Goal: Information Seeking & Learning: Learn about a topic

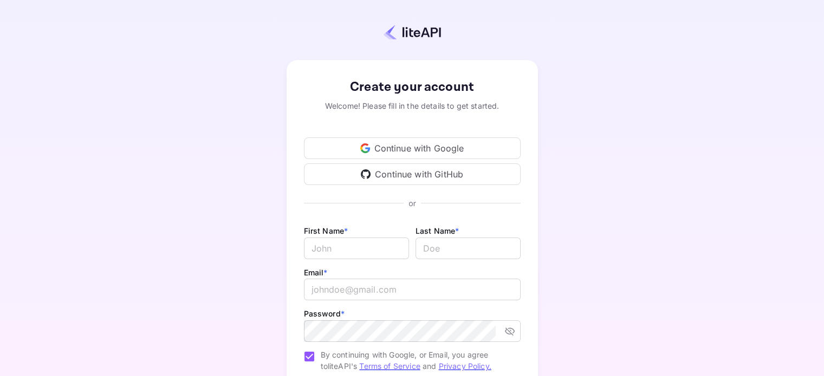
type input "[EMAIL_ADDRESS][DOMAIN_NAME]"
click at [384, 145] on div "Continue with Google" at bounding box center [412, 149] width 217 height 22
click at [510, 328] on icon "toggle password visibility" at bounding box center [509, 332] width 10 height 8
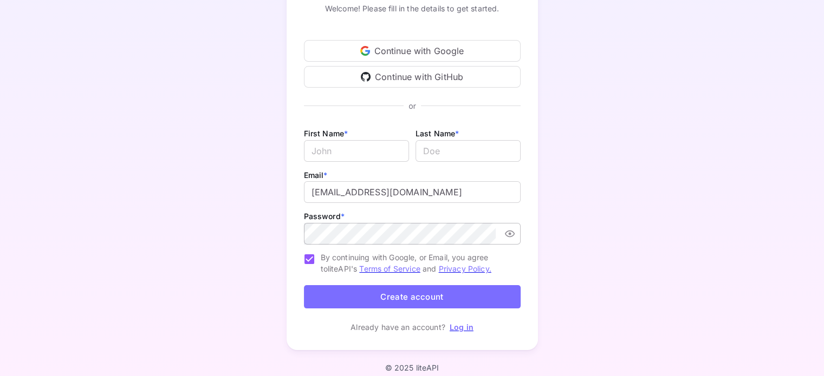
scroll to position [98, 0]
click at [332, 148] on input "Email *" at bounding box center [356, 151] width 105 height 22
type input "avanti"
click at [431, 149] on input "lastName" at bounding box center [467, 151] width 105 height 22
type input "rachatte"
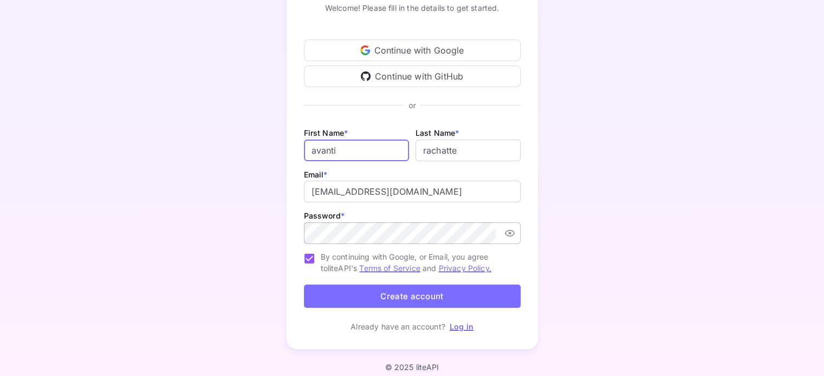
click at [315, 152] on input "avanti" at bounding box center [356, 151] width 105 height 22
type input "Avanti"
click at [426, 151] on input "lastName" at bounding box center [467, 151] width 105 height 22
type input "Rachatte"
click at [458, 329] on link "Log in" at bounding box center [461, 326] width 24 height 9
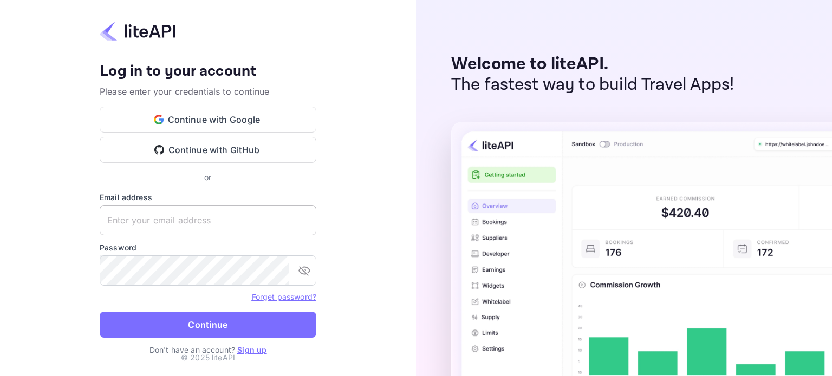
type input "avanti.rachatte94@gmail.com"
click at [755, 88] on div "Welcome to liteAPI. The fastest way to build Travel Apps!" at bounding box center [624, 188] width 416 height 376
click at [803, 24] on div "Welcome to liteAPI. The fastest way to build Travel Apps!" at bounding box center [624, 188] width 416 height 376
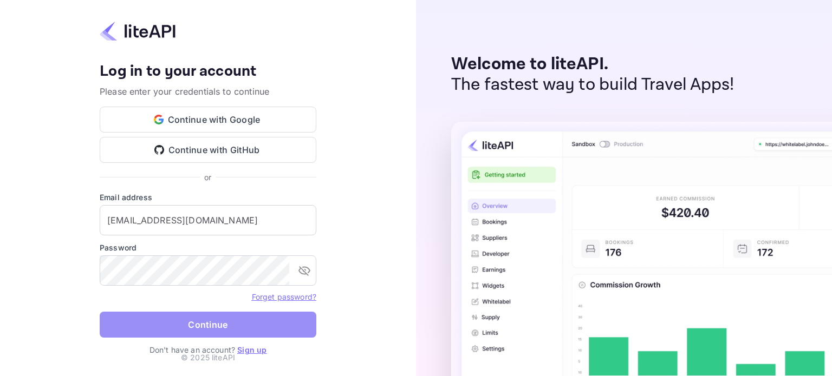
click at [217, 324] on button "Continue" at bounding box center [208, 325] width 217 height 26
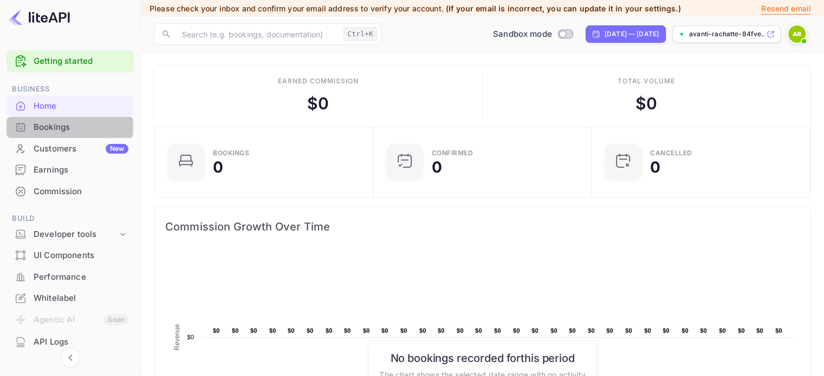
click at [56, 127] on div "Bookings" at bounding box center [81, 127] width 95 height 12
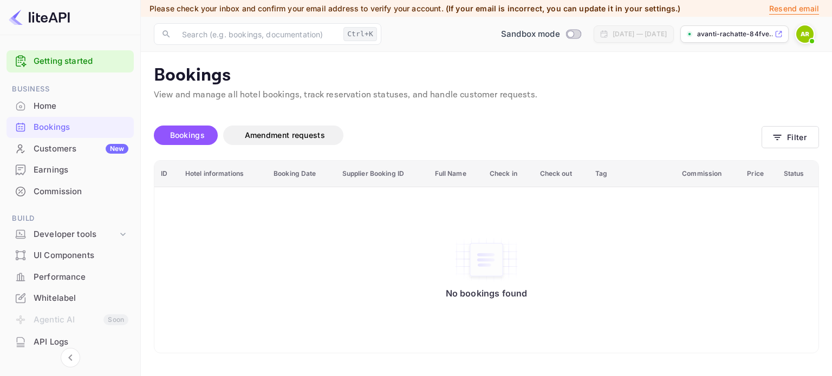
click at [197, 170] on th "Hotel informations" at bounding box center [223, 174] width 88 height 27
click at [262, 139] on span "Amendment requests" at bounding box center [285, 135] width 80 height 9
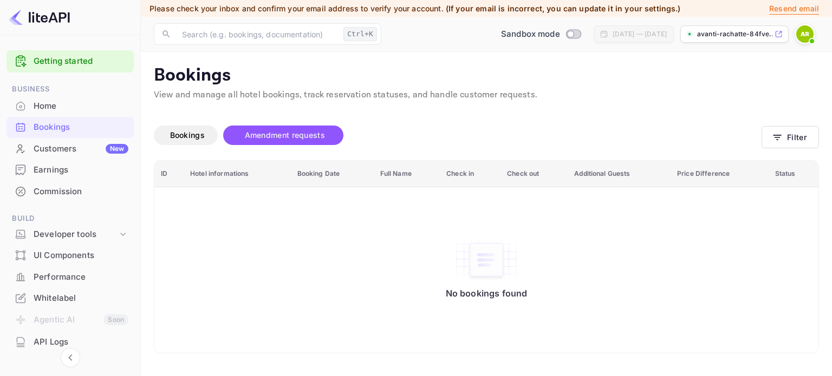
click at [162, 173] on th "ID" at bounding box center [168, 174] width 29 height 27
click at [328, 93] on p "View and manage all hotel bookings, track reservation statuses, and handle cust…" at bounding box center [486, 95] width 665 height 13
click at [63, 108] on div "Home" at bounding box center [81, 106] width 95 height 12
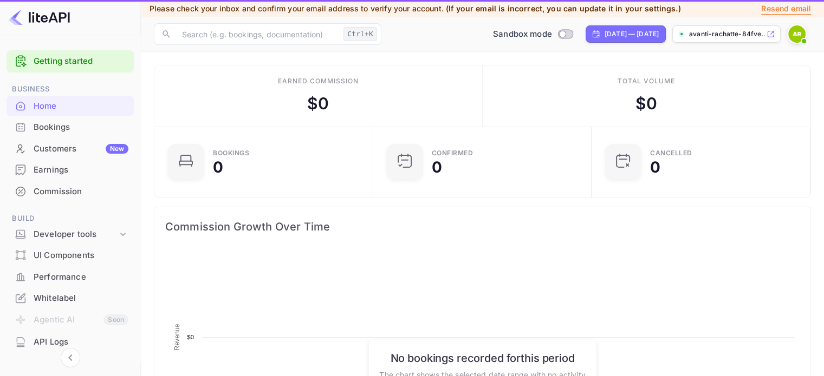
scroll to position [168, 204]
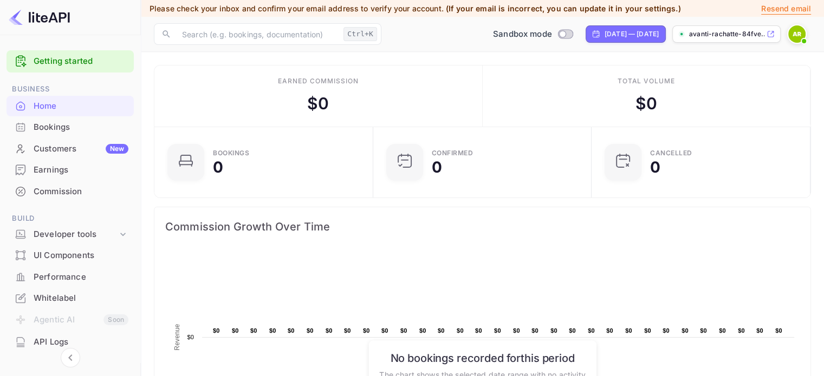
click at [22, 87] on span "Business" at bounding box center [69, 89] width 127 height 12
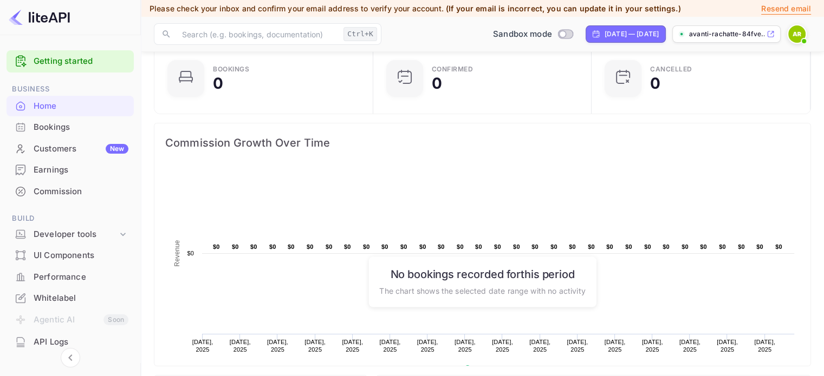
scroll to position [0, 0]
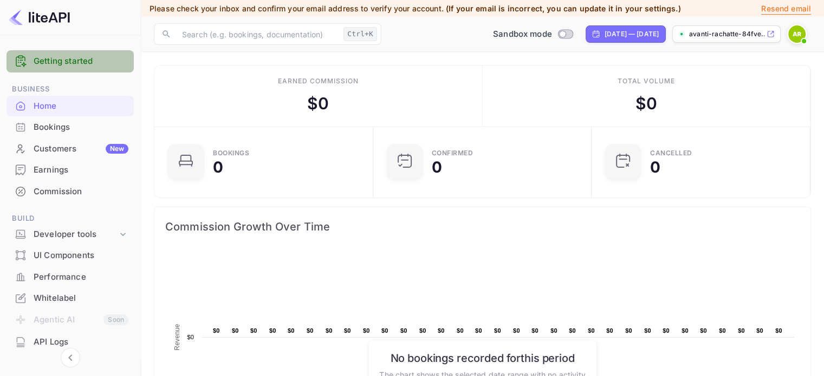
click at [104, 63] on link "Getting started" at bounding box center [81, 61] width 95 height 12
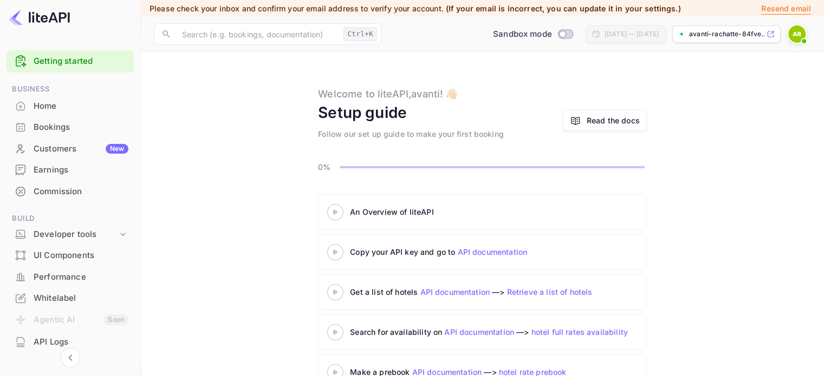
click at [547, 292] on link "Retrieve a list of hotels" at bounding box center [550, 292] width 86 height 9
click at [38, 106] on div "Home" at bounding box center [81, 106] width 95 height 12
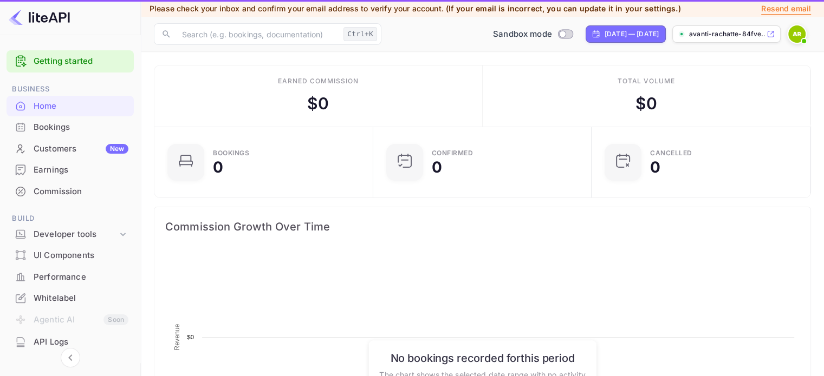
scroll to position [168, 204]
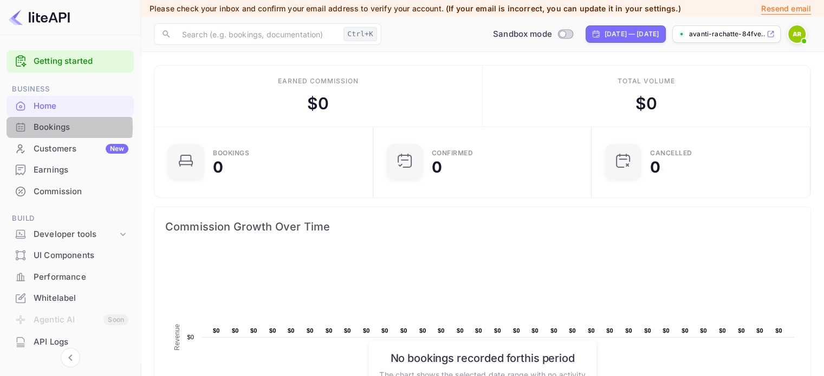
click at [40, 127] on div "Bookings" at bounding box center [81, 127] width 95 height 12
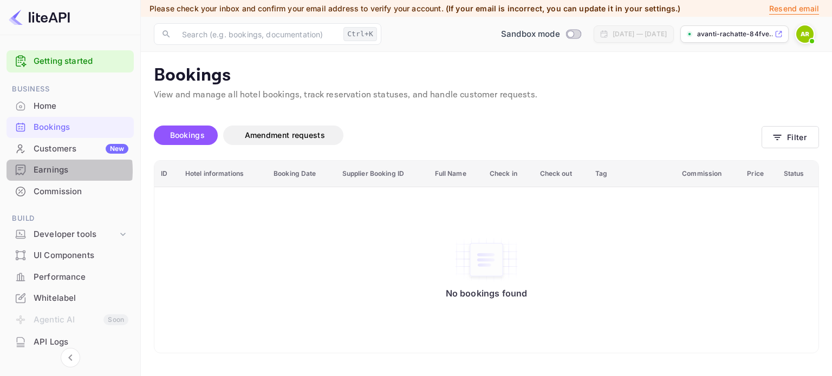
click at [36, 171] on div "Earnings" at bounding box center [81, 170] width 95 height 12
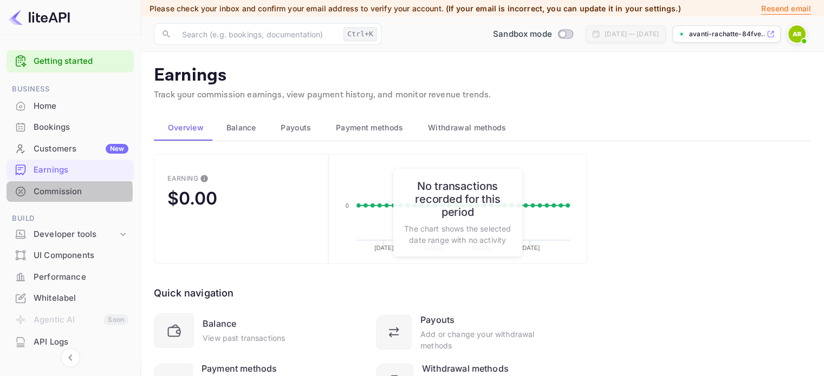
click at [37, 192] on div "Commission" at bounding box center [81, 192] width 95 height 12
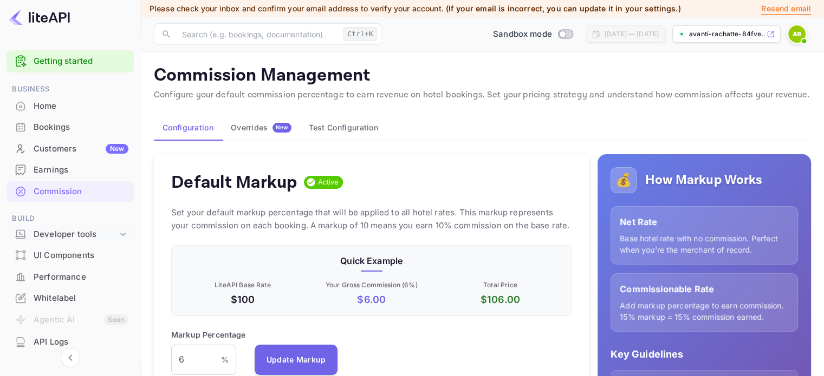
scroll to position [184, 392]
click at [50, 236] on div "Developer tools" at bounding box center [76, 235] width 84 height 12
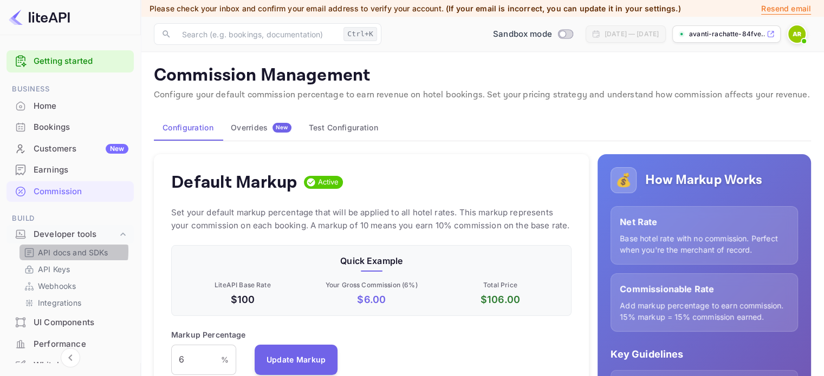
click at [51, 251] on p "API docs and SDKs" at bounding box center [73, 252] width 70 height 11
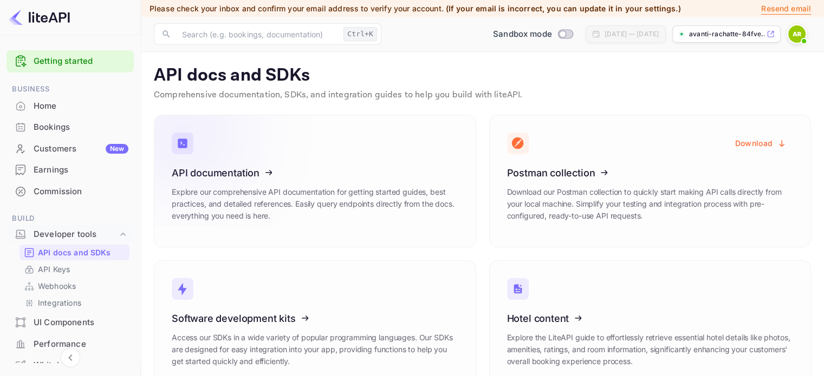
click at [208, 171] on icon at bounding box center [238, 171] width 168 height 112
click at [708, 33] on p "avanti-rachatte-84fve...." at bounding box center [726, 34] width 75 height 10
click at [793, 36] on img at bounding box center [796, 33] width 17 height 17
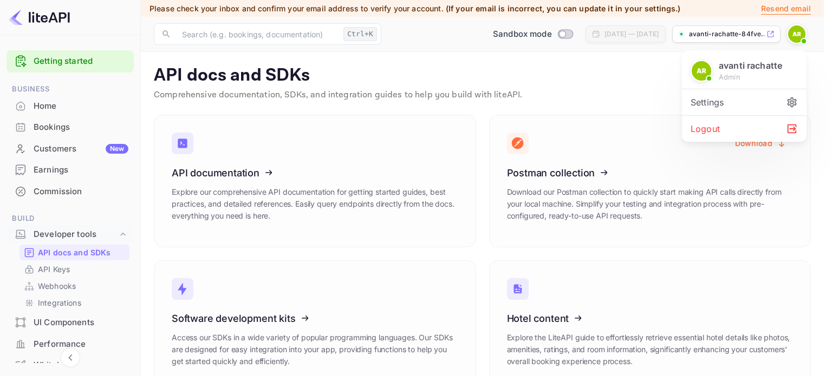
click at [658, 66] on div at bounding box center [416, 188] width 832 height 376
